Goal: Information Seeking & Learning: Learn about a topic

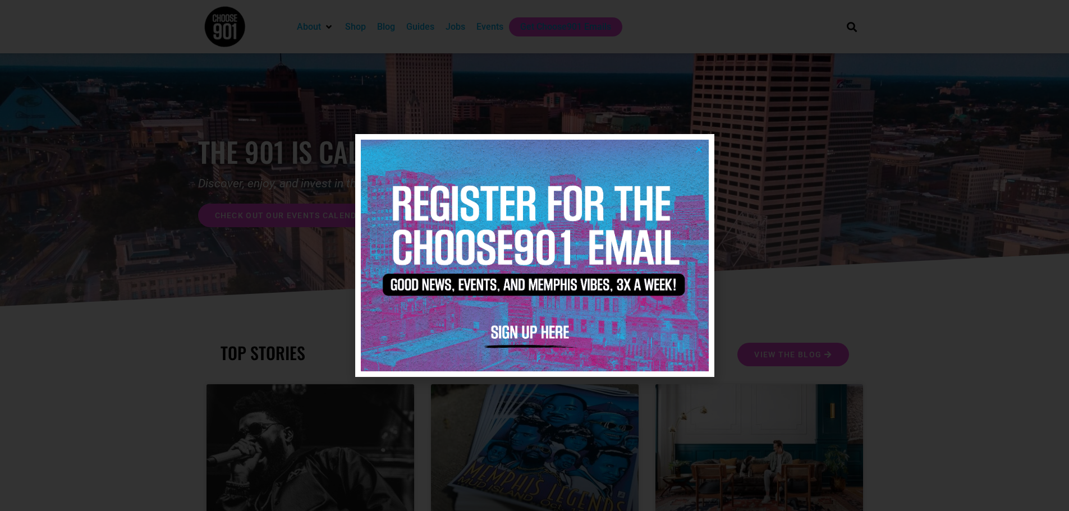
click at [698, 152] on icon "Close" at bounding box center [699, 149] width 8 height 8
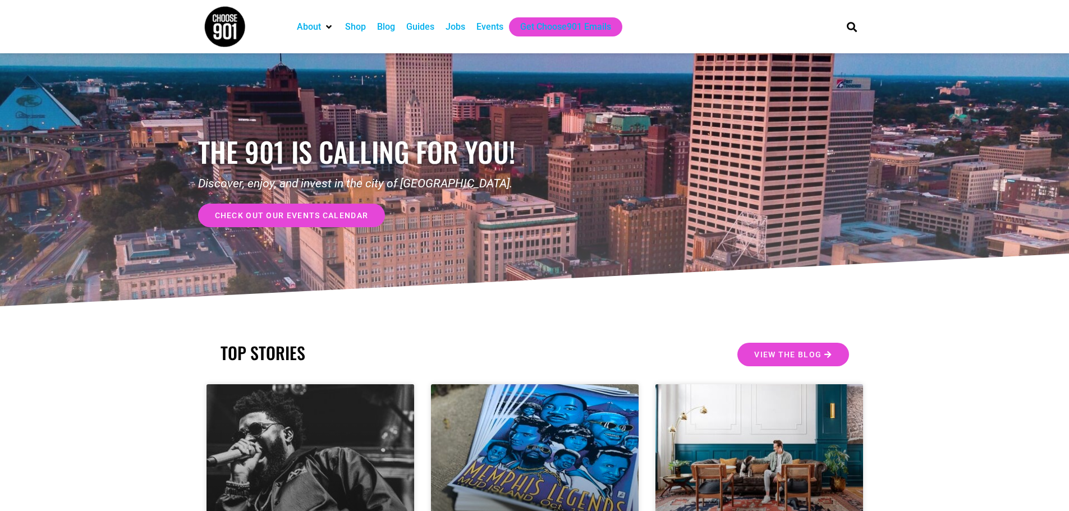
click at [451, 30] on div "Jobs" at bounding box center [456, 26] width 20 height 13
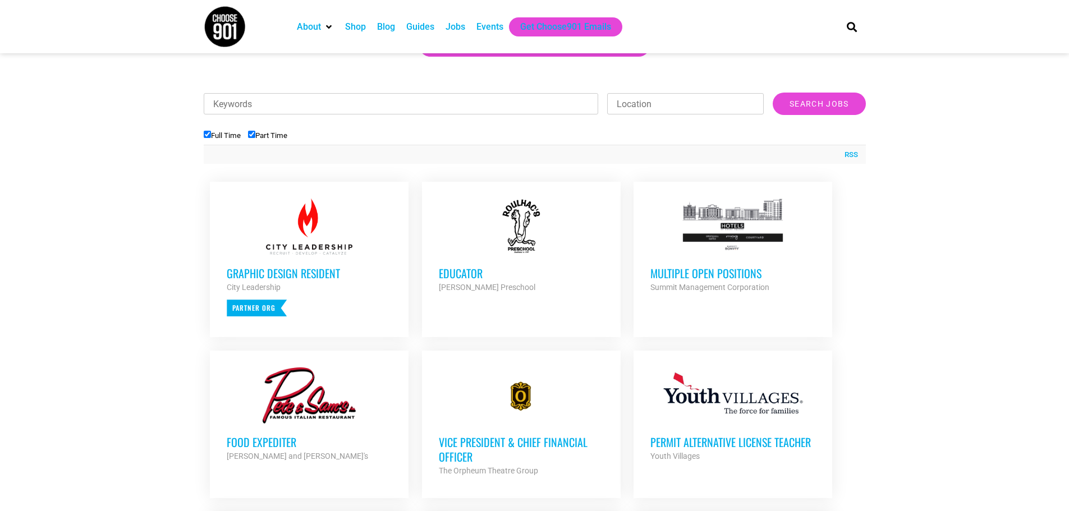
scroll to position [337, 0]
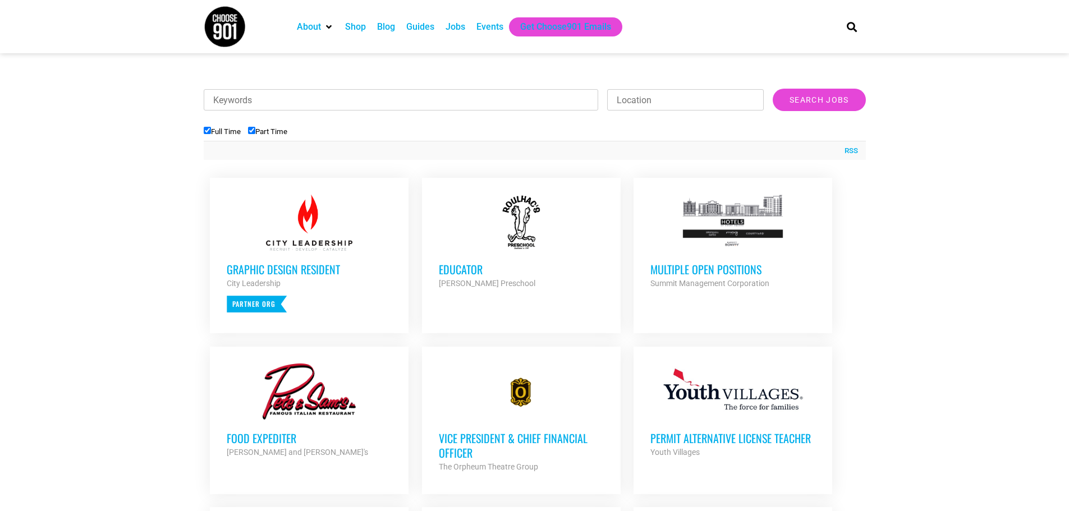
click at [677, 272] on h3 "Multiple Open Positions" at bounding box center [733, 269] width 165 height 15
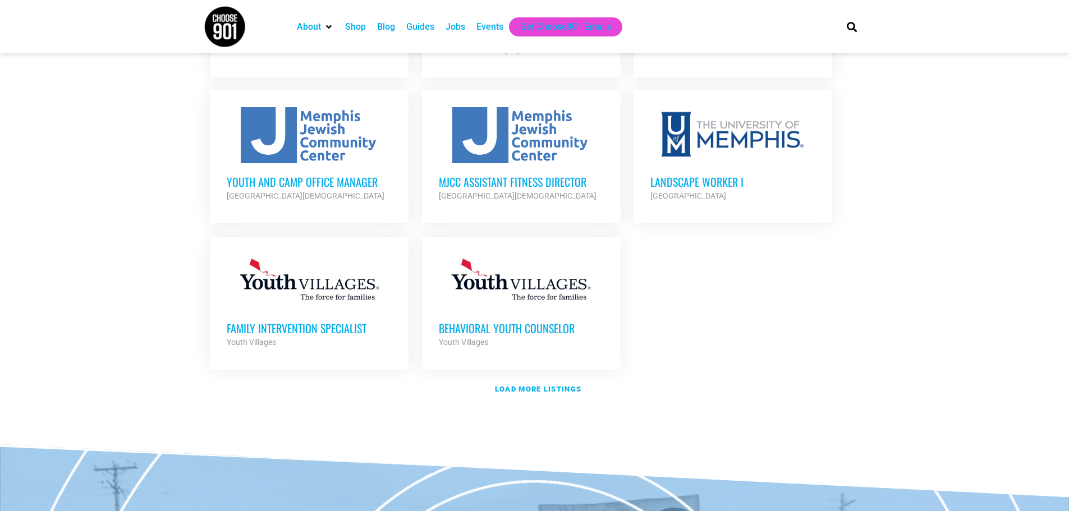
scroll to position [1347, 0]
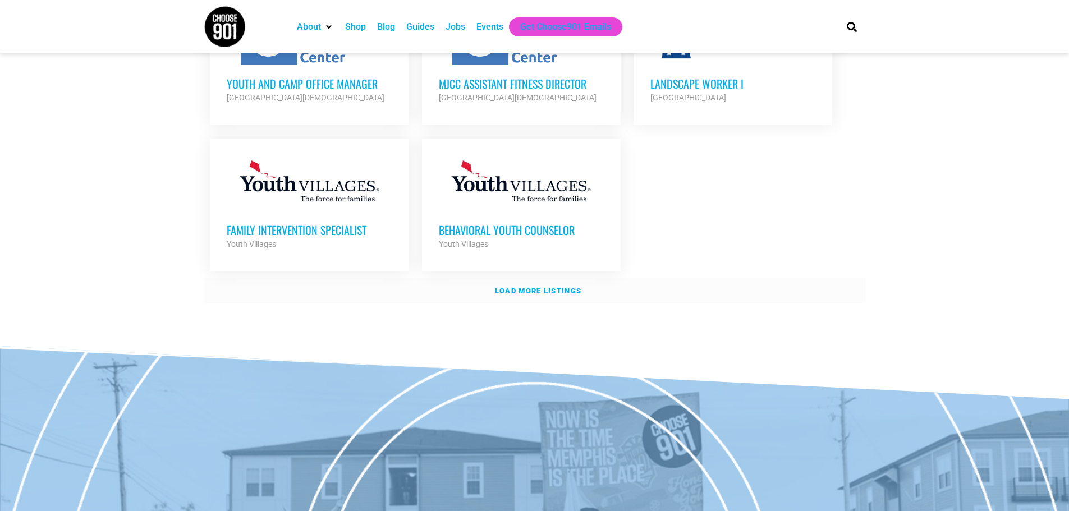
click at [565, 278] on link "Load more listings" at bounding box center [535, 291] width 662 height 26
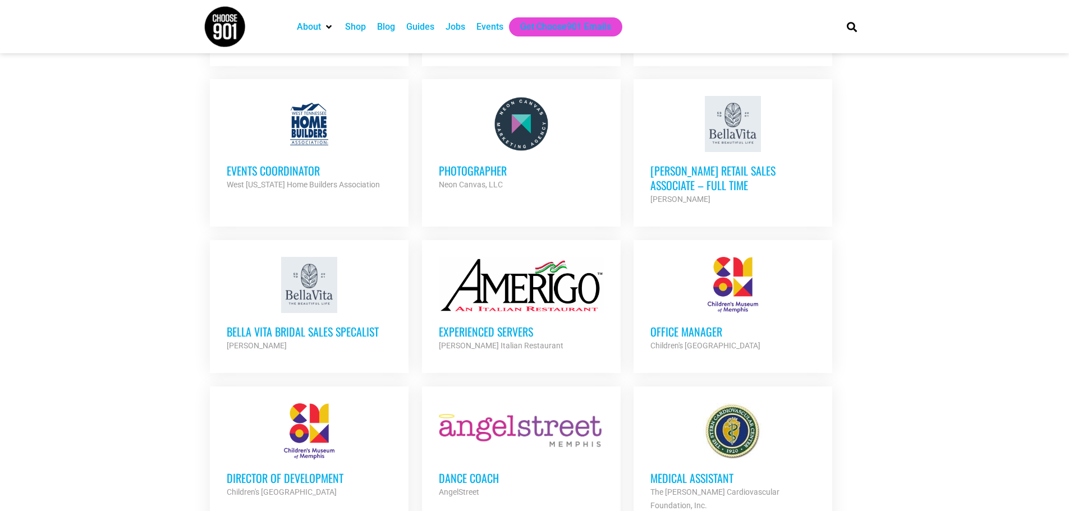
scroll to position [1965, 0]
